Goal: Register for event/course

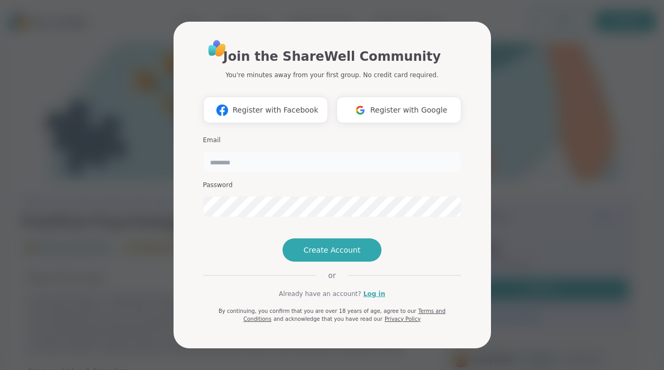
click at [259, 151] on input "email" at bounding box center [332, 161] width 258 height 21
click at [311, 262] on button "Create Account" at bounding box center [331, 250] width 99 height 23
click at [305, 151] on input "*****" at bounding box center [332, 161] width 258 height 21
drag, startPoint x: 297, startPoint y: 147, endPoint x: 162, endPoint y: 147, distance: 134.9
click at [162, 147] on div "Join the ShareWell Community You're minutes away from your first group. No cred…" at bounding box center [331, 185] width 651 height 370
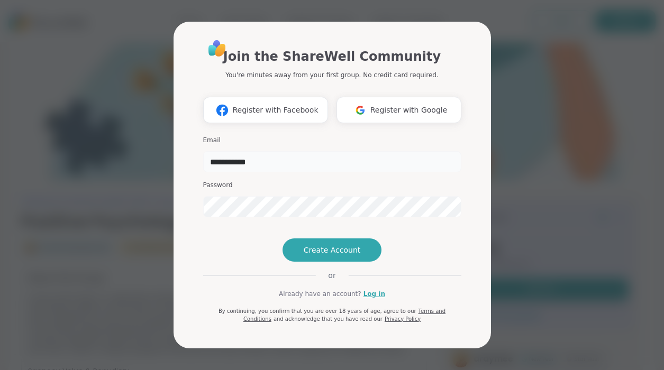
type input "**********"
click at [375, 299] on link "Log in" at bounding box center [374, 294] width 22 height 10
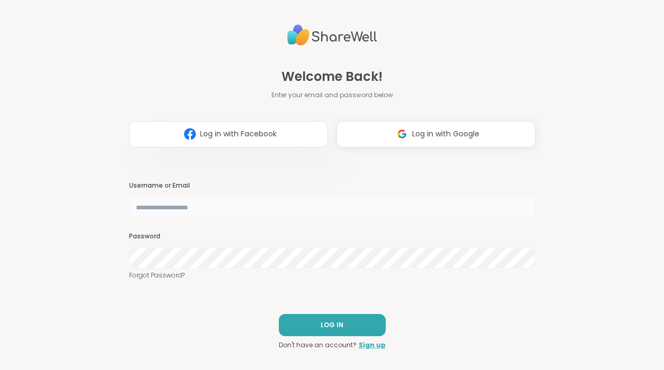
type input "*****"
click at [335, 337] on div "LOG IN Don't have an account? Sign up" at bounding box center [332, 332] width 107 height 36
click at [338, 323] on span "LOG IN" at bounding box center [332, 326] width 23 height 10
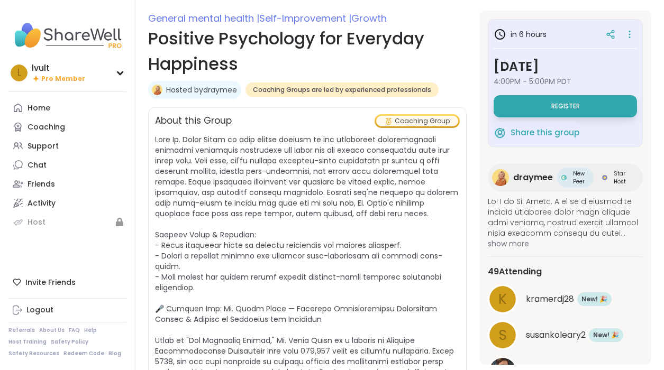
scroll to position [159, 0]
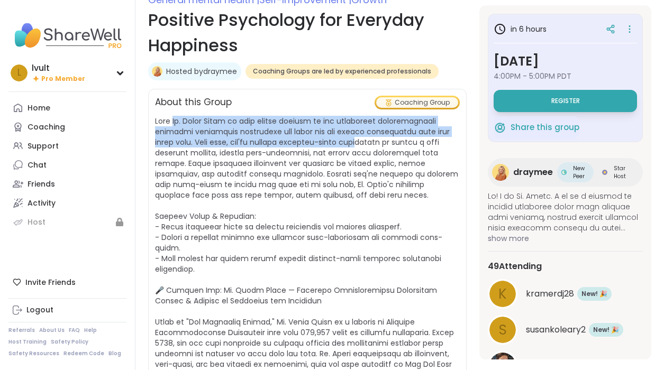
drag, startPoint x: 173, startPoint y: 119, endPoint x: 337, endPoint y: 141, distance: 165.4
click at [337, 141] on span at bounding box center [306, 280] width 303 height 328
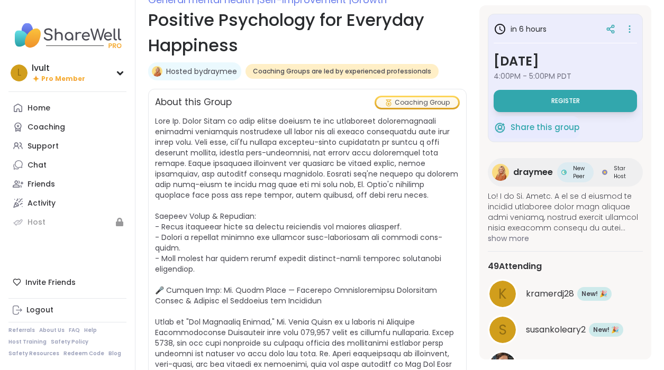
scroll to position [278, 0]
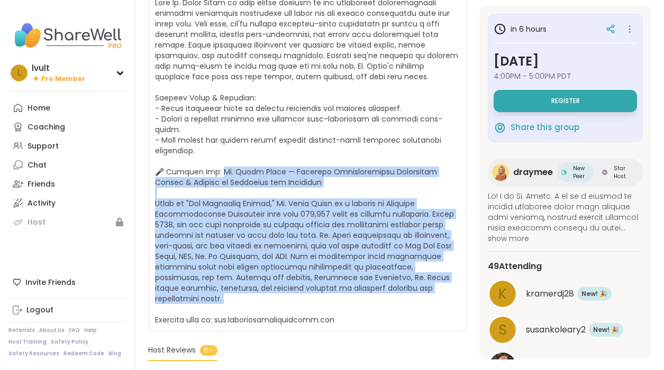
drag, startPoint x: 211, startPoint y: 160, endPoint x: 368, endPoint y: 287, distance: 201.2
click at [368, 287] on span at bounding box center [307, 161] width 305 height 328
copy span "r. [PERSON_NAME] — Positive Organizational Psychology Expert & Founder of Happi…"
